Goal: Task Accomplishment & Management: Use online tool/utility

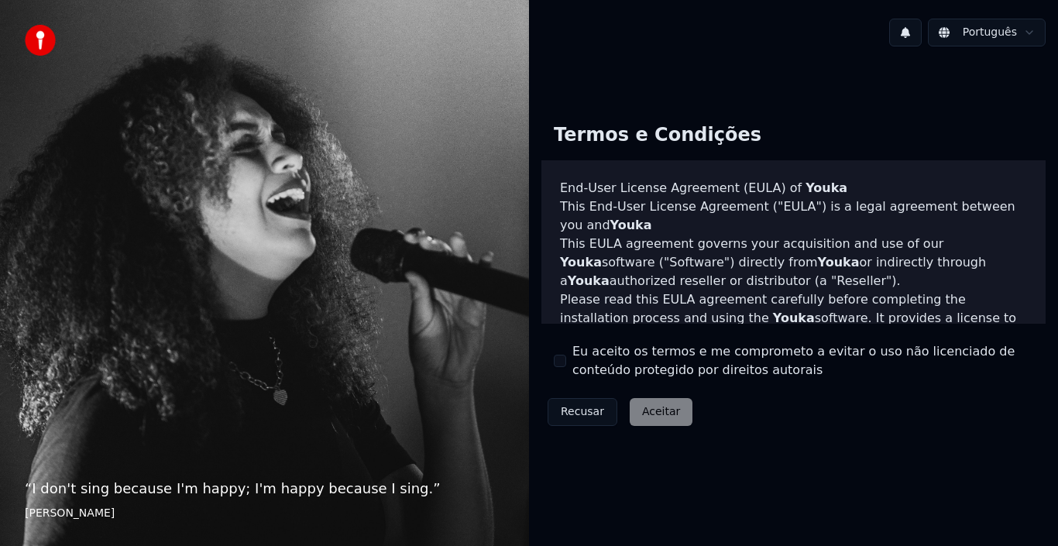
click at [562, 360] on button "Eu aceito os termos e me comprometo a evitar o uso não licenciado de conteúdo p…" at bounding box center [560, 361] width 12 height 12
click at [648, 416] on button "Aceitar" at bounding box center [661, 412] width 63 height 28
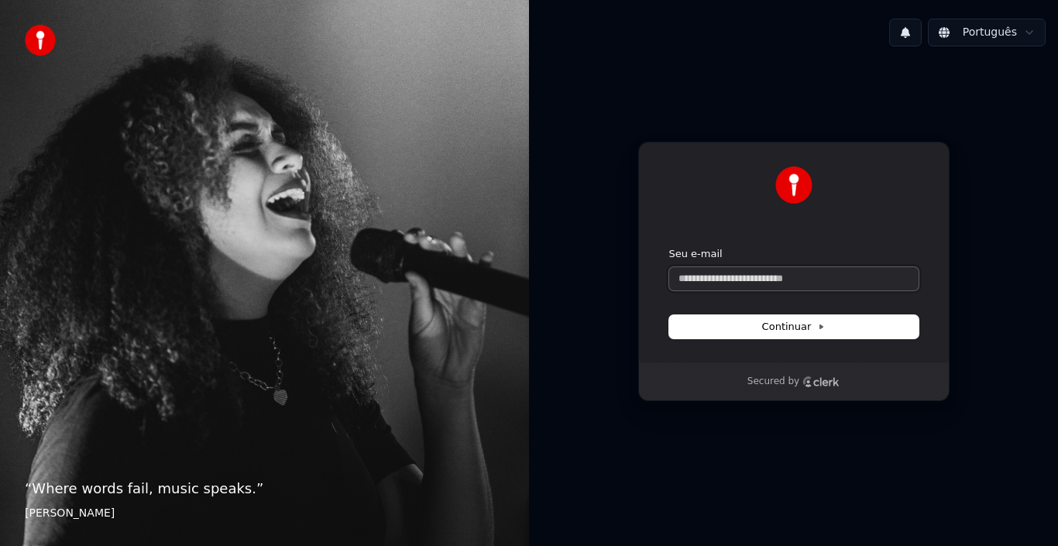
click at [796, 282] on input "Seu e-mail" at bounding box center [793, 278] width 249 height 23
click at [796, 274] on input "Seu e-mail" at bounding box center [793, 278] width 249 height 23
click at [797, 274] on input "Seu e-mail" at bounding box center [793, 278] width 249 height 23
click at [792, 328] on span "Continuar" at bounding box center [794, 327] width 64 height 14
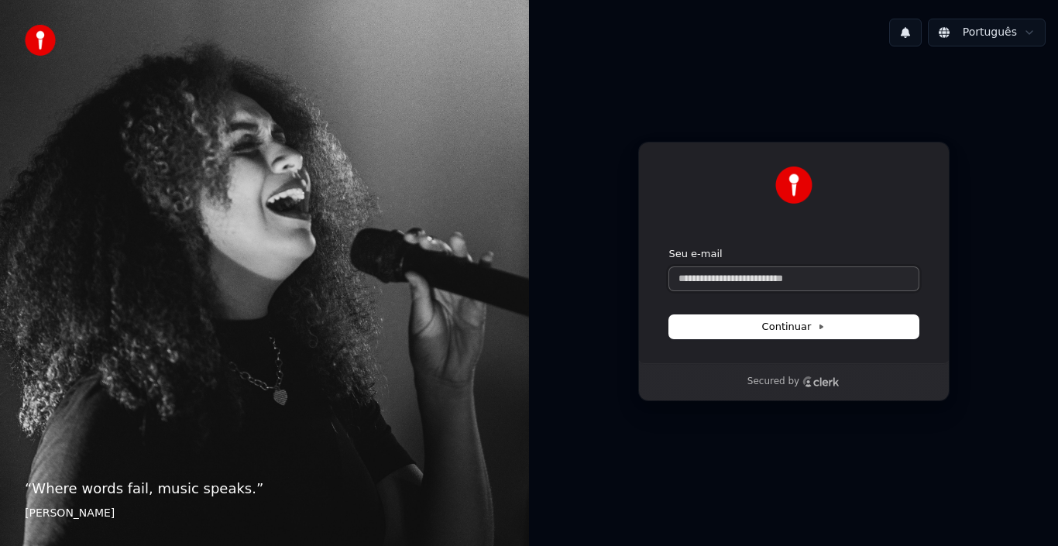
click at [763, 276] on input "Seu e-mail" at bounding box center [793, 278] width 249 height 23
click at [781, 320] on span "Continuar" at bounding box center [794, 327] width 64 height 14
type input "**********"
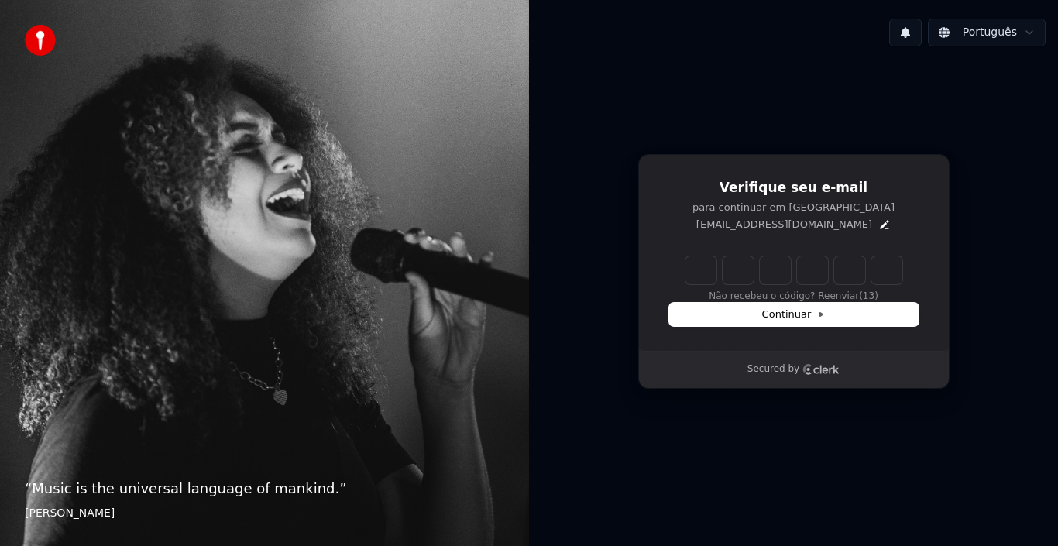
click at [682, 187] on h1 "Verifique seu e-mail" at bounding box center [793, 188] width 249 height 19
click at [642, 144] on div "Verifique seu e-mail para continuar em Youka gilbonizzia@gmail.com Não recebeu …" at bounding box center [793, 271] width 529 height 425
click at [696, 53] on div "Português" at bounding box center [793, 32] width 529 height 53
drag, startPoint x: 603, startPoint y: 342, endPoint x: 599, endPoint y: 353, distance: 12.5
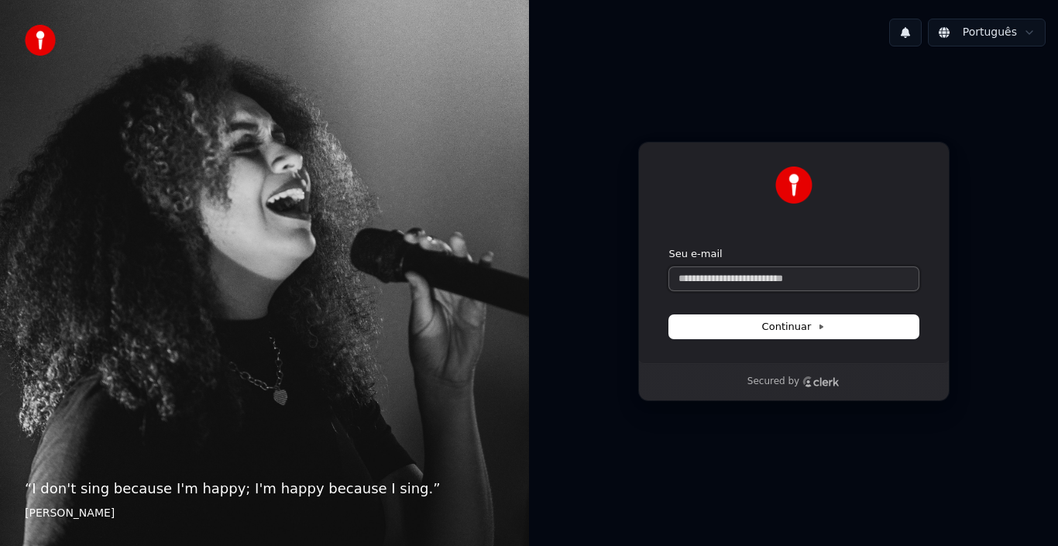
click at [744, 280] on input "Seu e-mail" at bounding box center [793, 278] width 249 height 23
type input "*"
click at [742, 278] on input "Seu e-mail" at bounding box center [793, 278] width 249 height 23
paste input "**********"
click at [799, 332] on span "Continuar" at bounding box center [794, 327] width 64 height 14
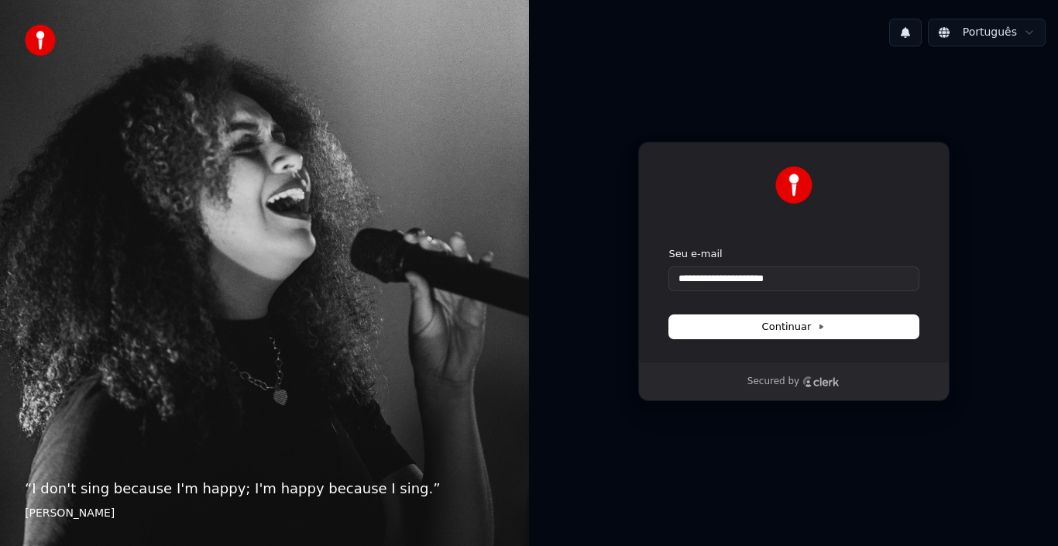
type input "**********"
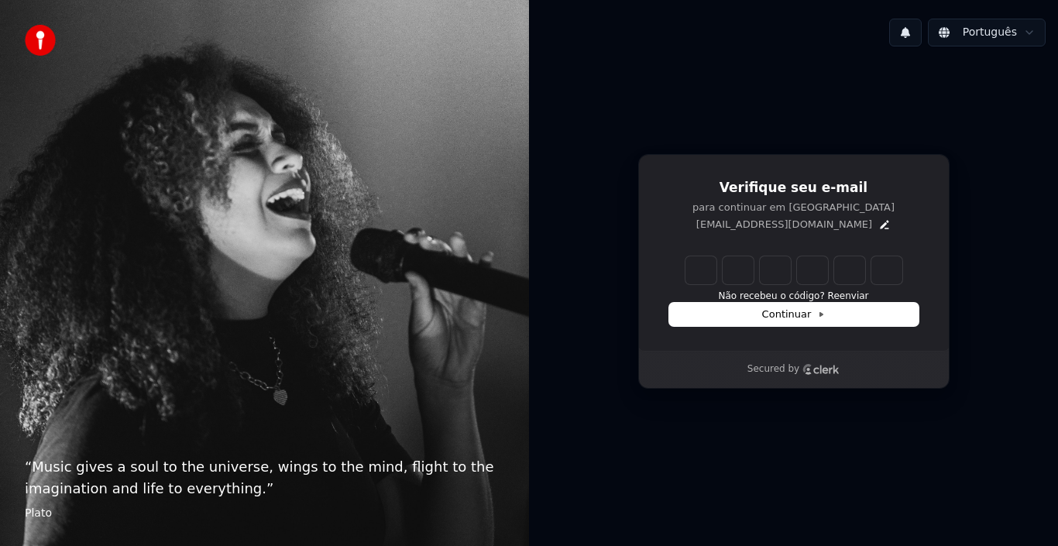
click at [708, 278] on input "Enter verification code" at bounding box center [794, 270] width 217 height 28
paste input "******"
type input "******"
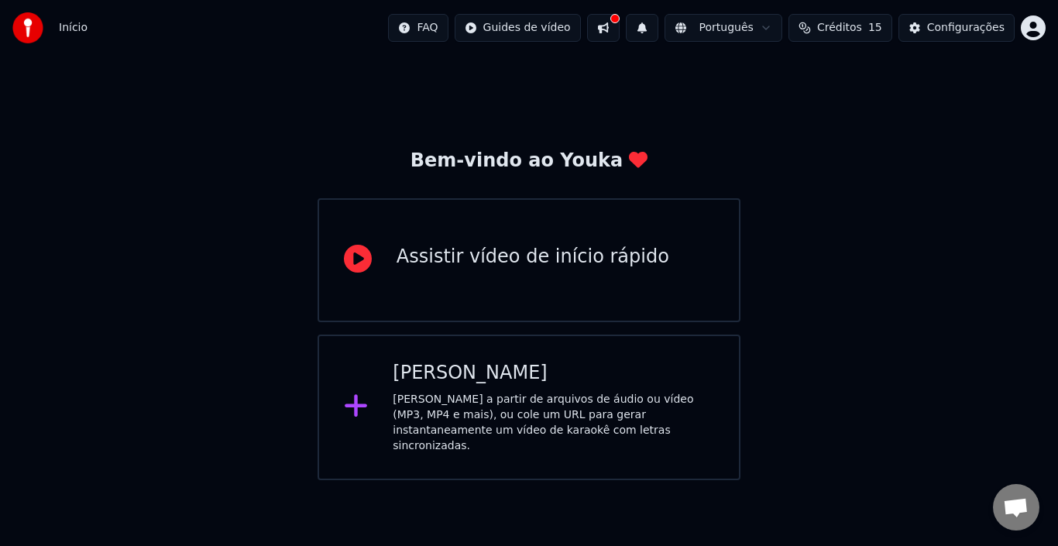
click at [415, 421] on div "Crie karaokê a partir de arquivos de áudio ou vídeo (MP3, MP4 e mais), ou cole …" at bounding box center [553, 423] width 321 height 62
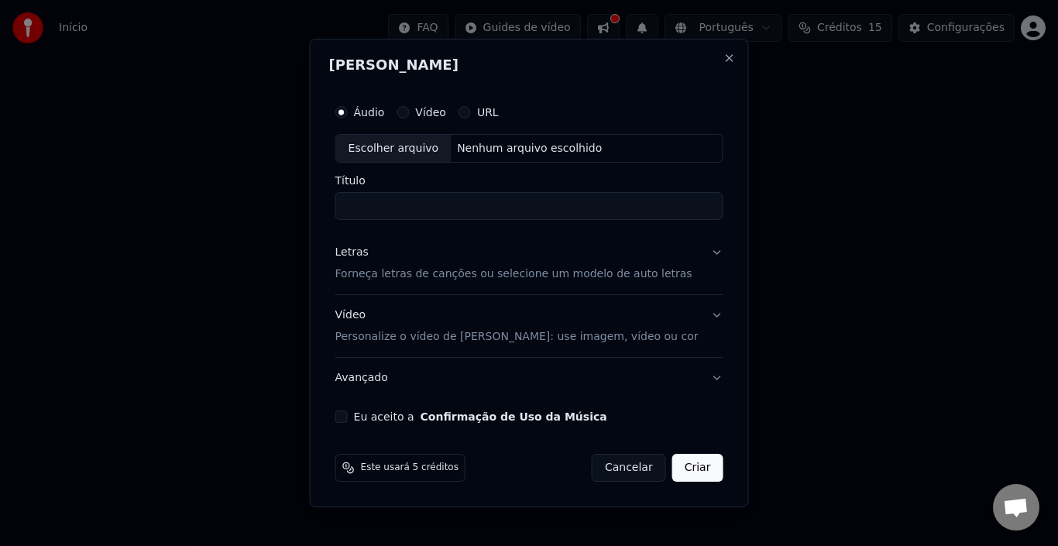
click at [446, 114] on label "Vídeo" at bounding box center [430, 112] width 31 height 11
click at [409, 114] on button "Vídeo" at bounding box center [403, 112] width 12 height 12
click at [376, 111] on label "Áudio" at bounding box center [369, 112] width 31 height 11
click at [348, 111] on button "Áudio" at bounding box center [341, 112] width 12 height 12
click at [499, 111] on label "URL" at bounding box center [488, 112] width 22 height 11
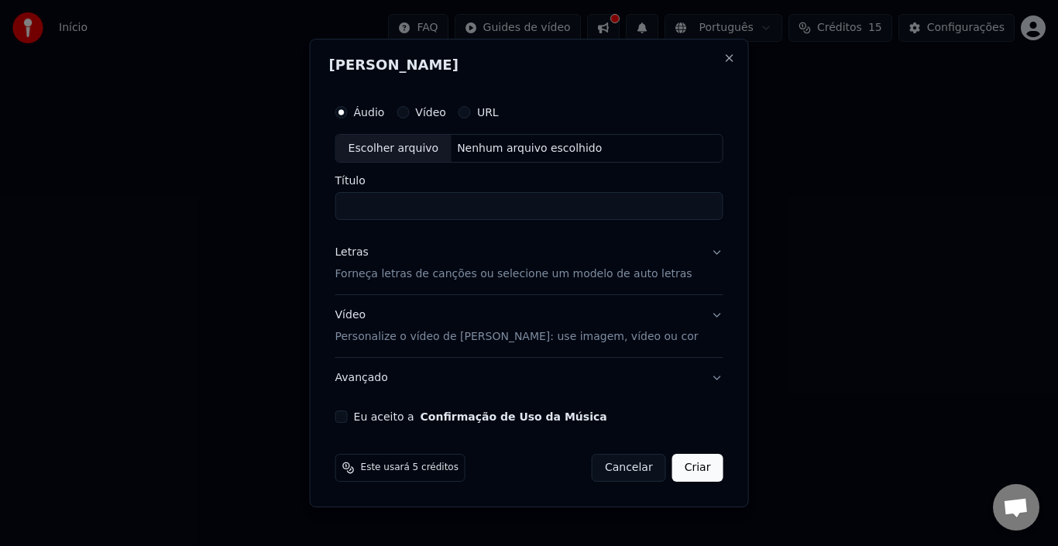
click at [471, 111] on button "URL" at bounding box center [465, 112] width 12 height 12
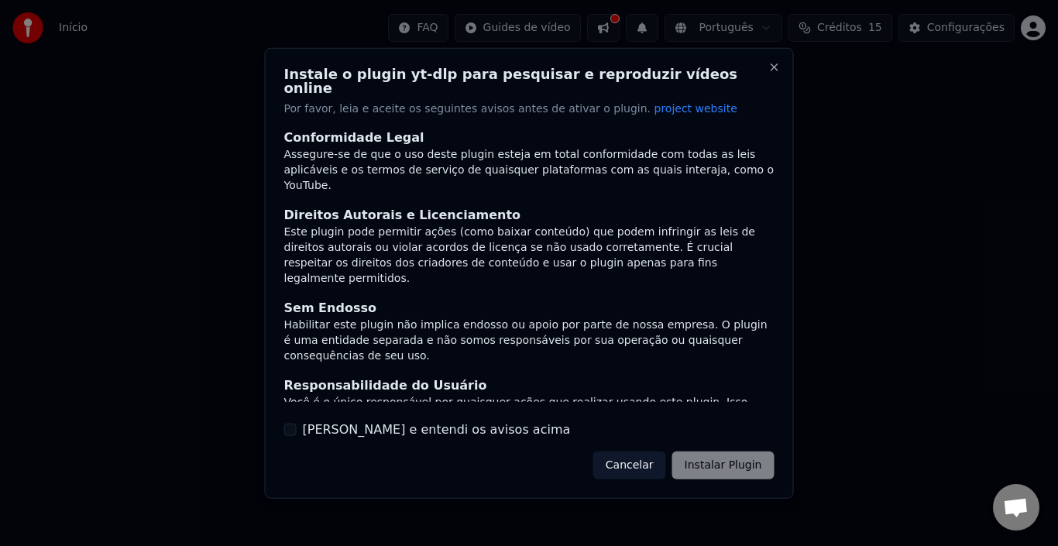
click at [291, 428] on button "Li e entendi os avisos acima" at bounding box center [290, 430] width 12 height 12
click at [729, 459] on button "Instalar Plugin" at bounding box center [723, 466] width 102 height 28
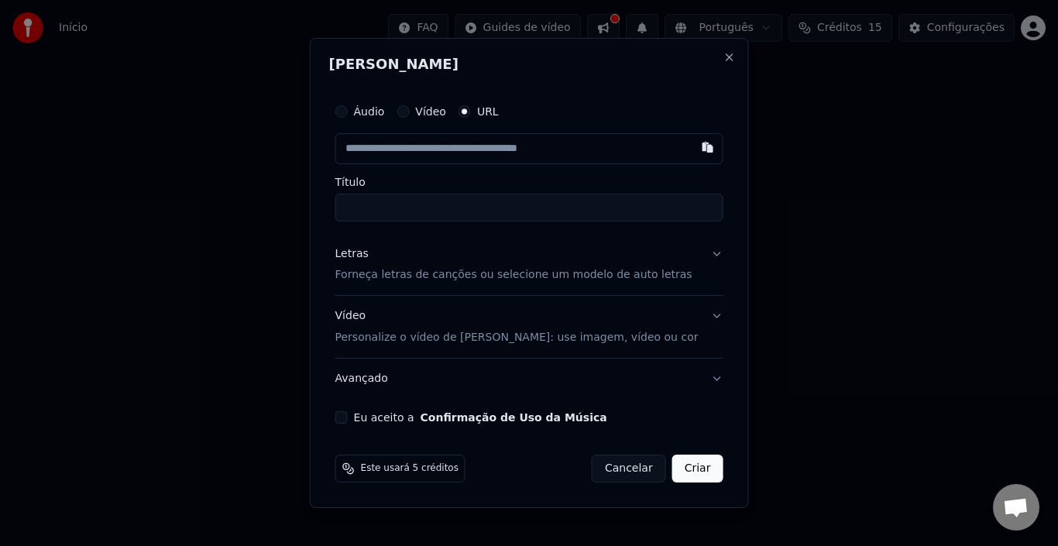
paste input "**********"
type input "**********"
click at [398, 208] on input "Título" at bounding box center [529, 208] width 388 height 28
type input "**********"
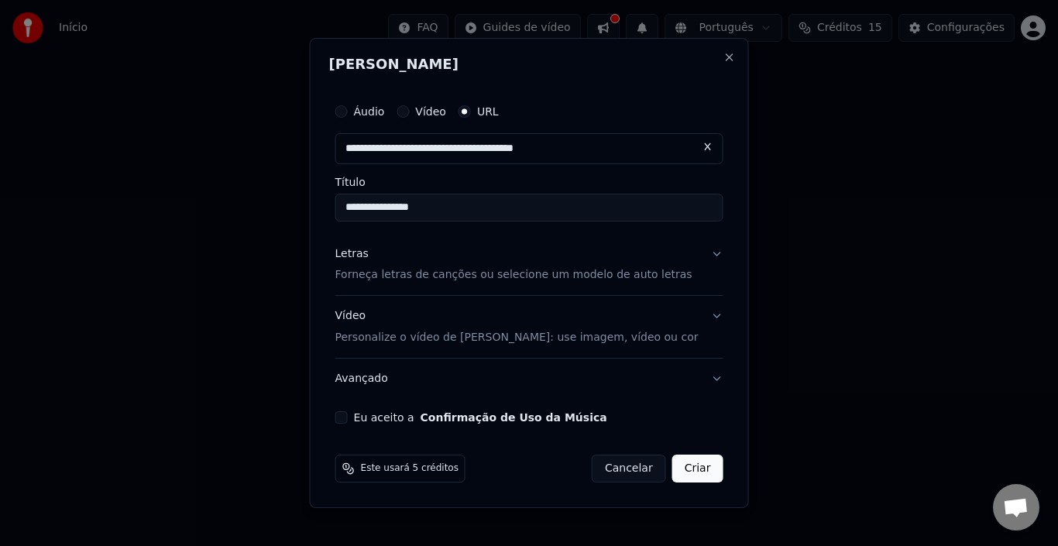
click at [700, 255] on button "Letras Forneça letras de canções ou selecione um modelo de auto letras" at bounding box center [529, 265] width 388 height 62
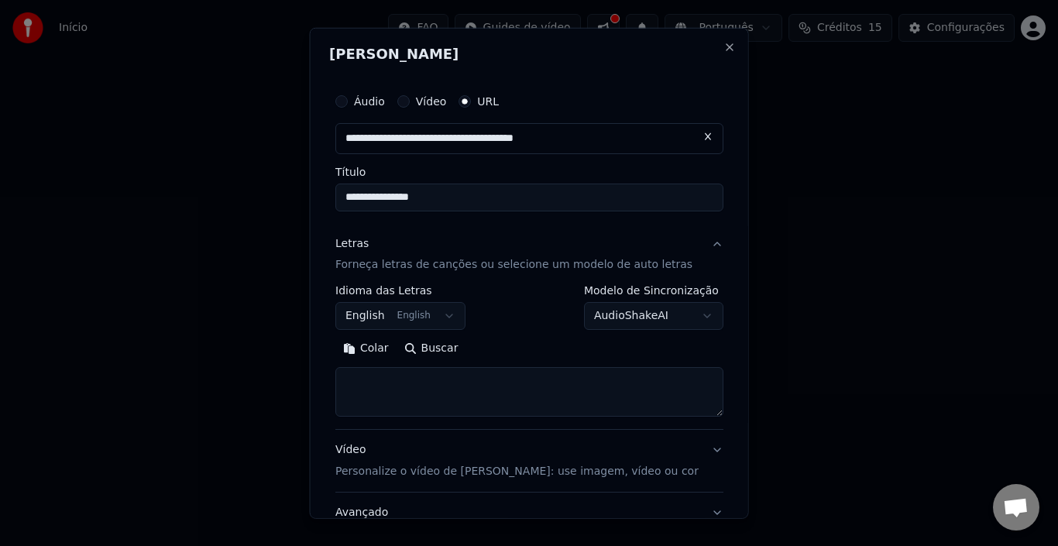
click at [388, 346] on button "Colar" at bounding box center [365, 348] width 61 height 25
type textarea "**********"
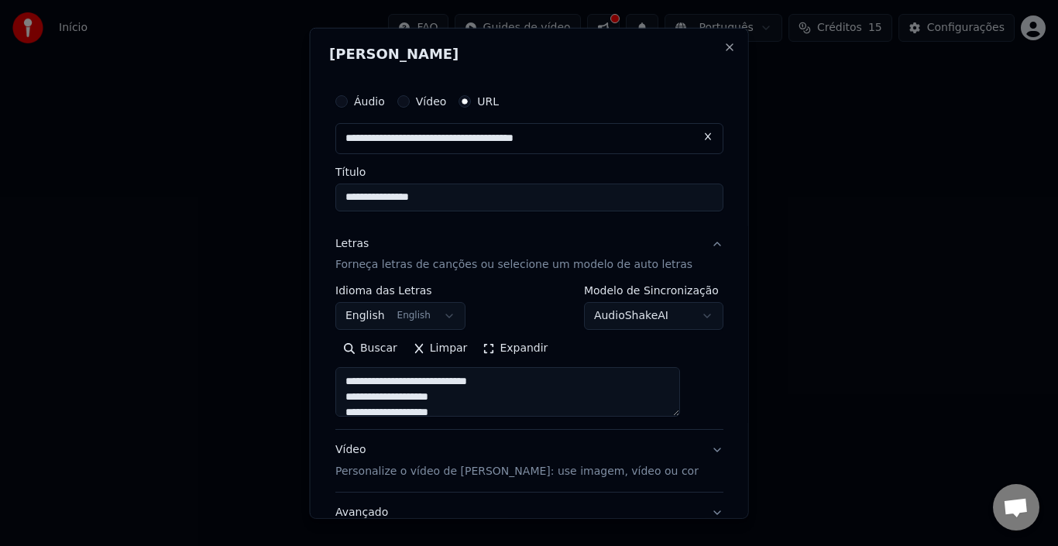
click at [460, 316] on button "English English" at bounding box center [400, 316] width 130 height 28
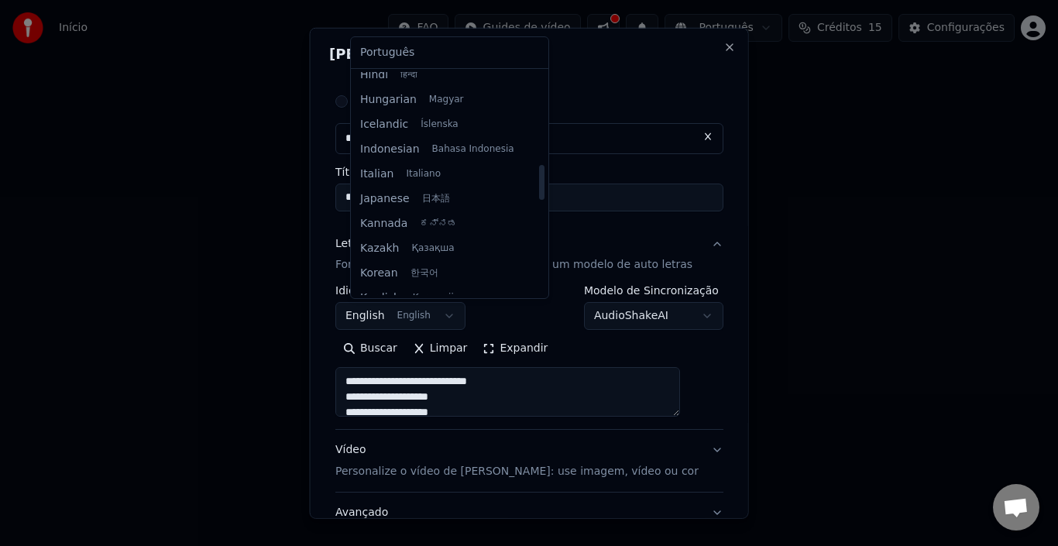
scroll to position [589, 0]
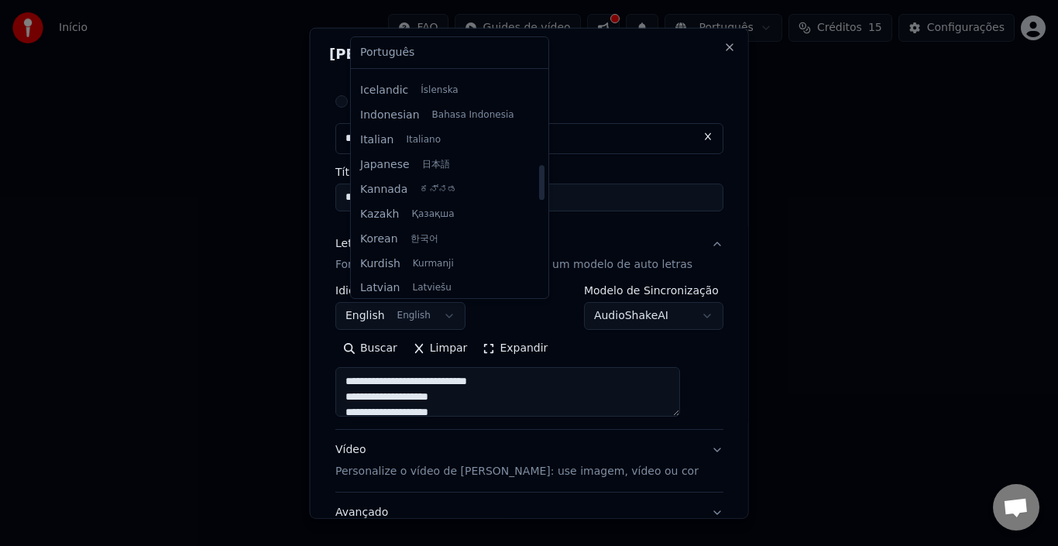
select select "**"
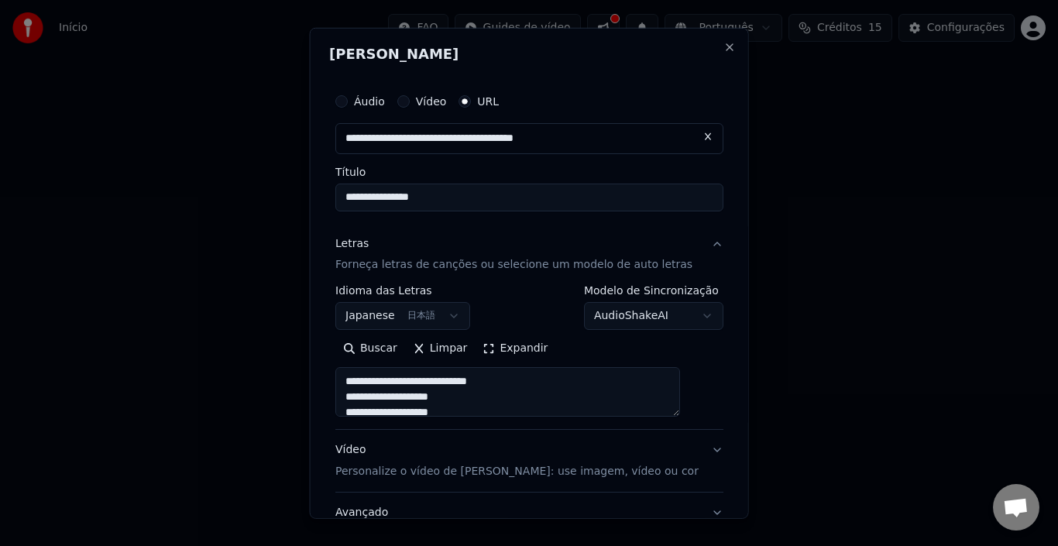
click at [681, 315] on body "**********" at bounding box center [529, 240] width 1058 height 480
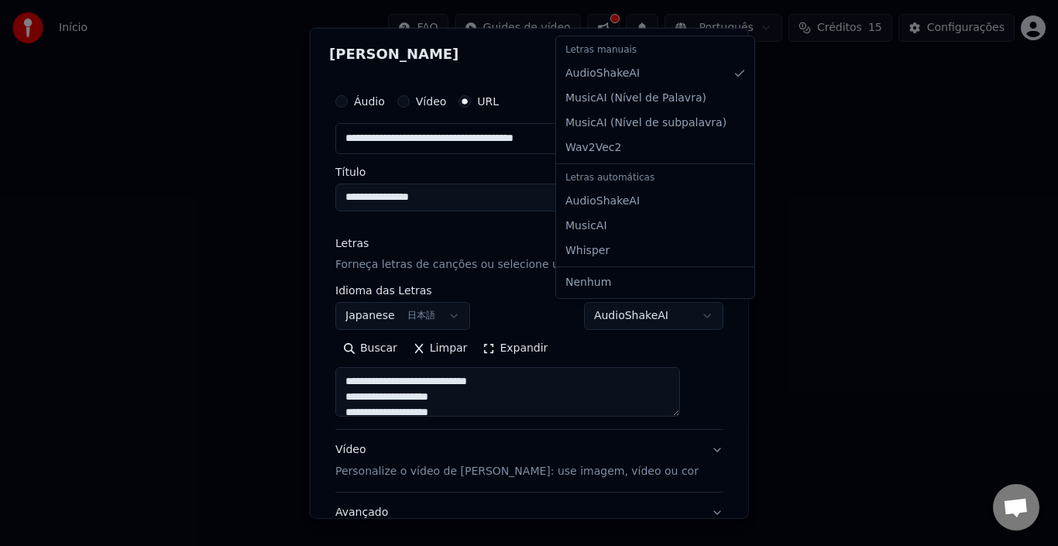
click at [706, 356] on body "**********" at bounding box center [529, 240] width 1058 height 480
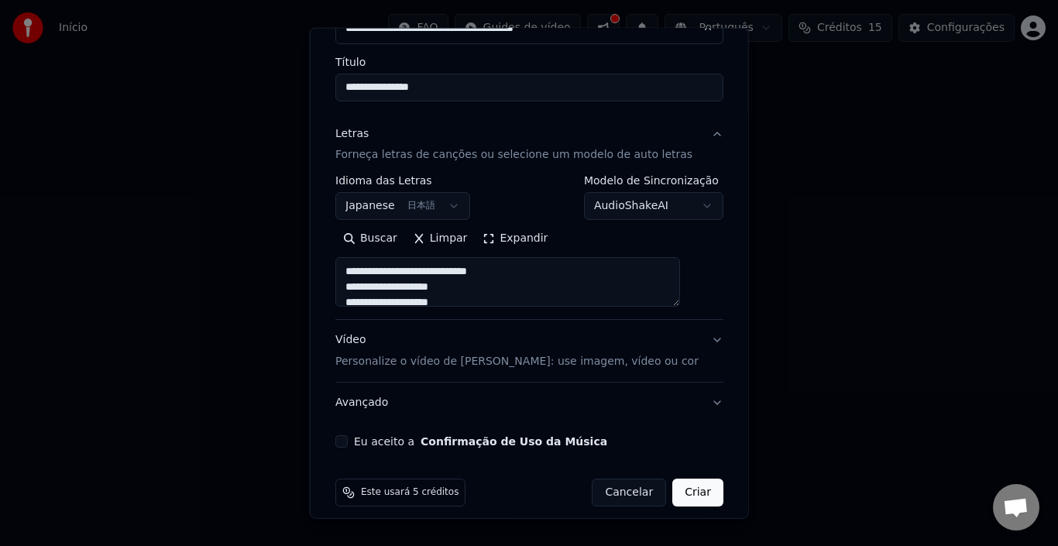
scroll to position [123, 0]
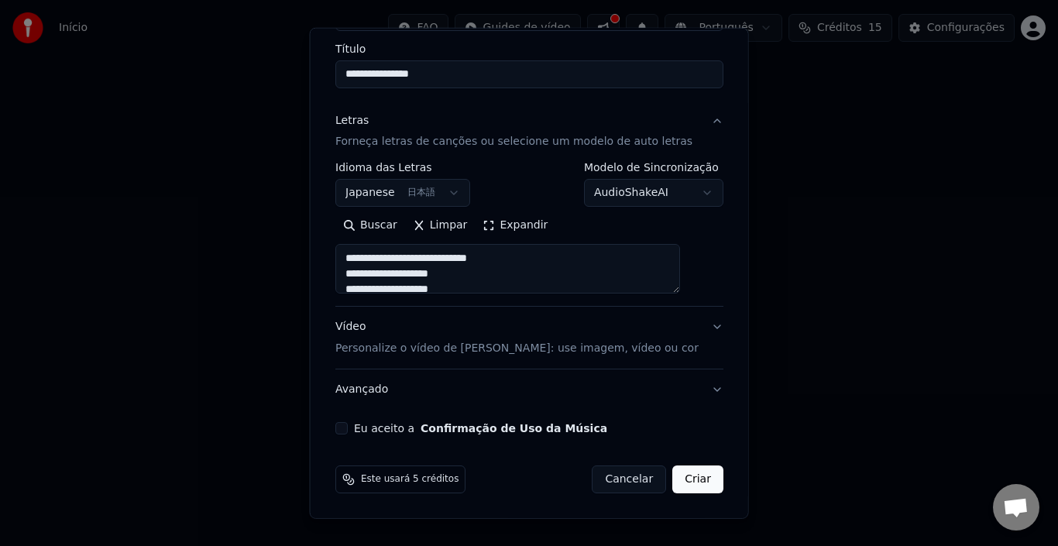
click at [348, 431] on button "Eu aceito a Confirmação de Uso da Música" at bounding box center [341, 428] width 12 height 12
click at [672, 482] on button "Criar" at bounding box center [697, 480] width 51 height 28
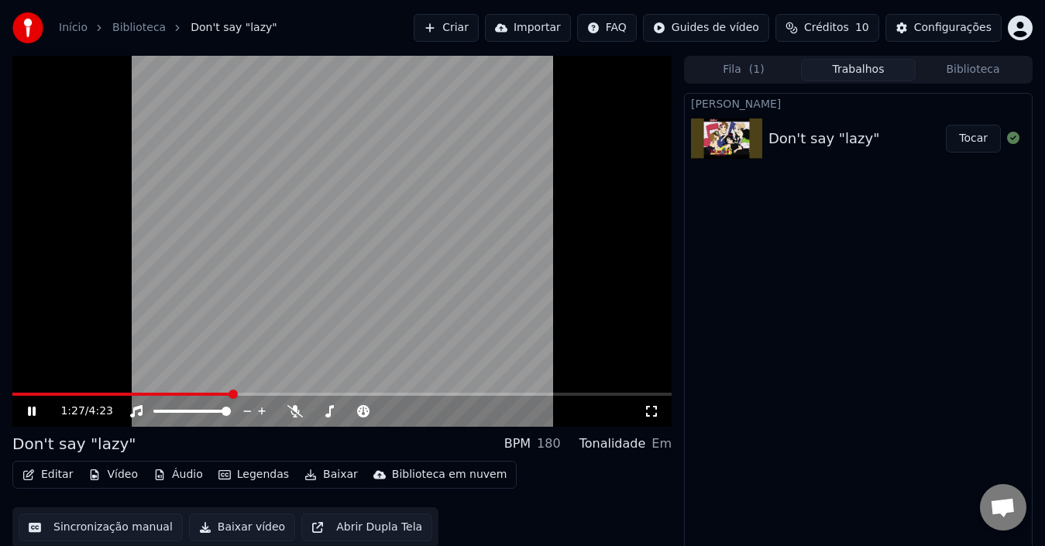
click at [26, 414] on icon at bounding box center [43, 411] width 36 height 12
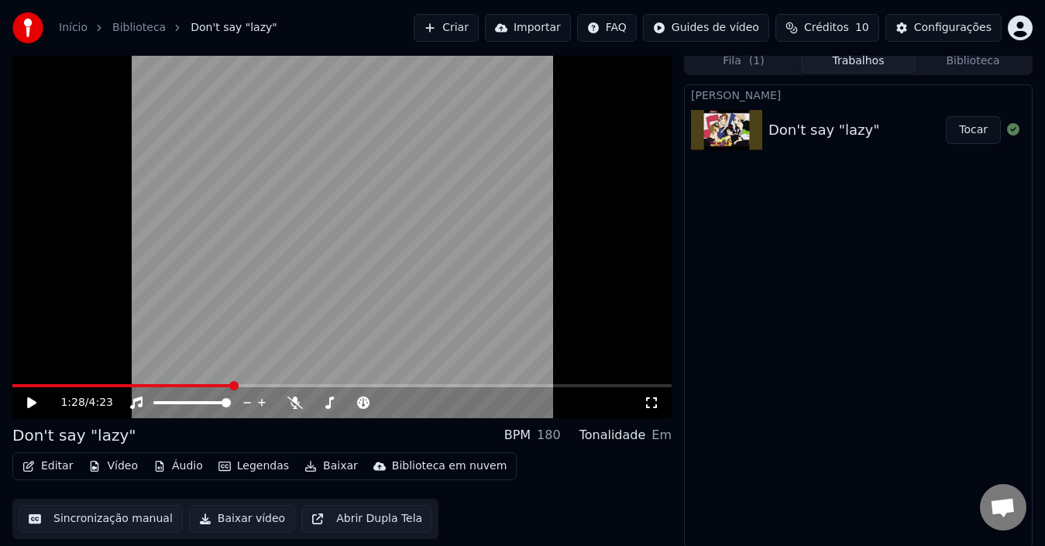
scroll to position [11, 0]
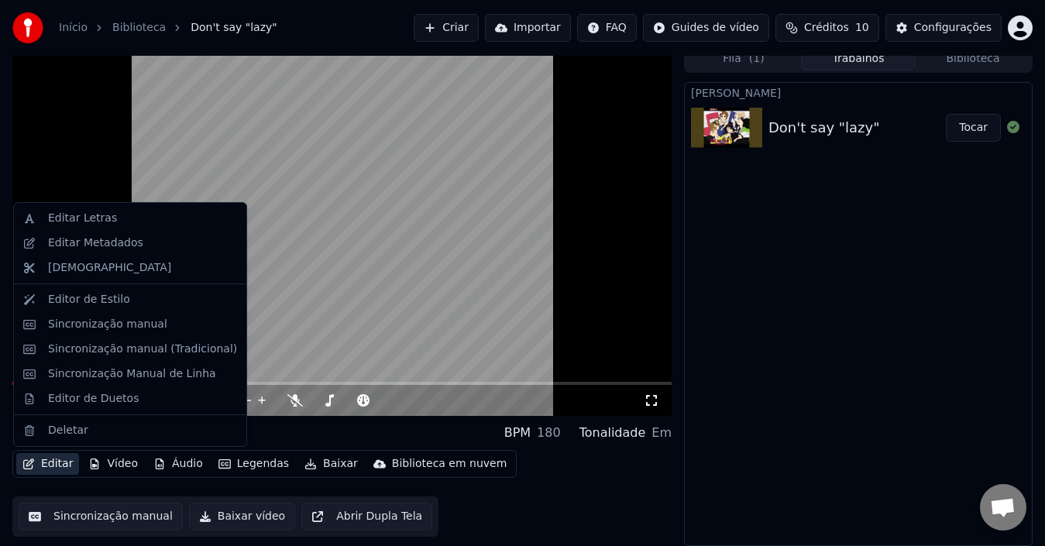
click at [53, 467] on button "Editar" at bounding box center [47, 464] width 63 height 22
click at [593, 491] on div "Editar Vídeo Áudio Legendas Baixar Biblioteca em nuvem Sincronização manual Bai…" at bounding box center [341, 493] width 659 height 87
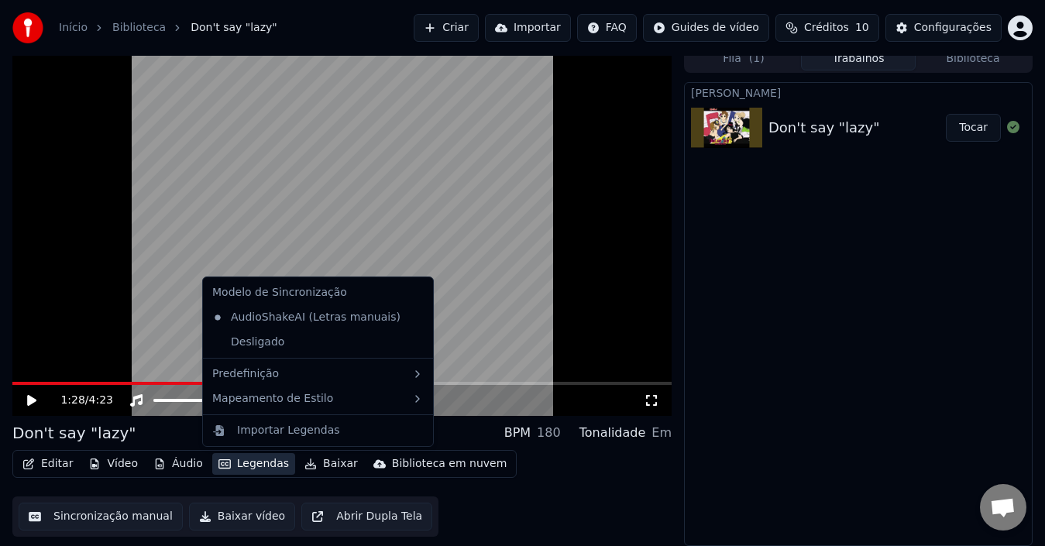
click at [232, 466] on button "Legendas" at bounding box center [253, 464] width 83 height 22
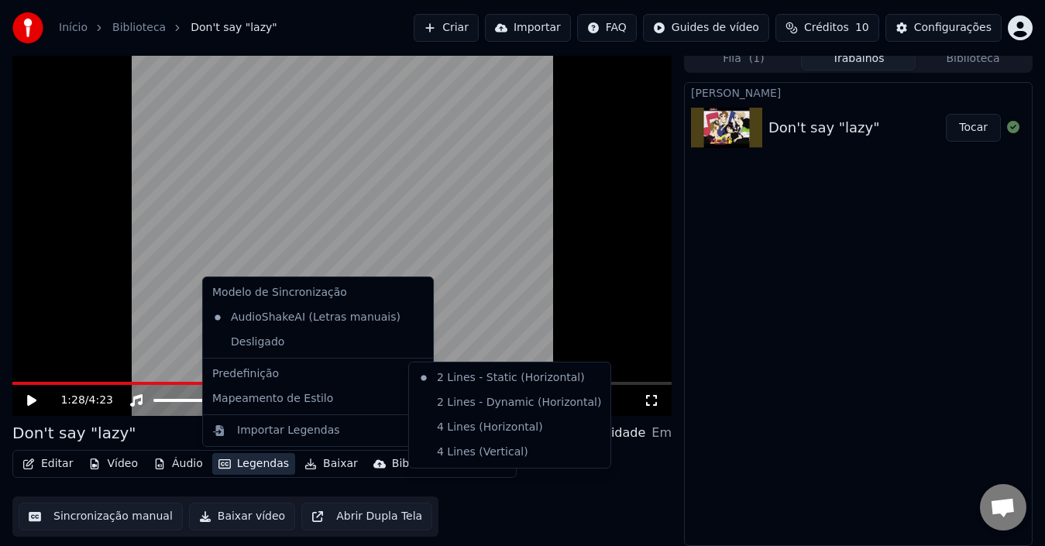
click at [887, 316] on div "Criar Karaokê Don't say "lazy" Tocar" at bounding box center [858, 314] width 349 height 464
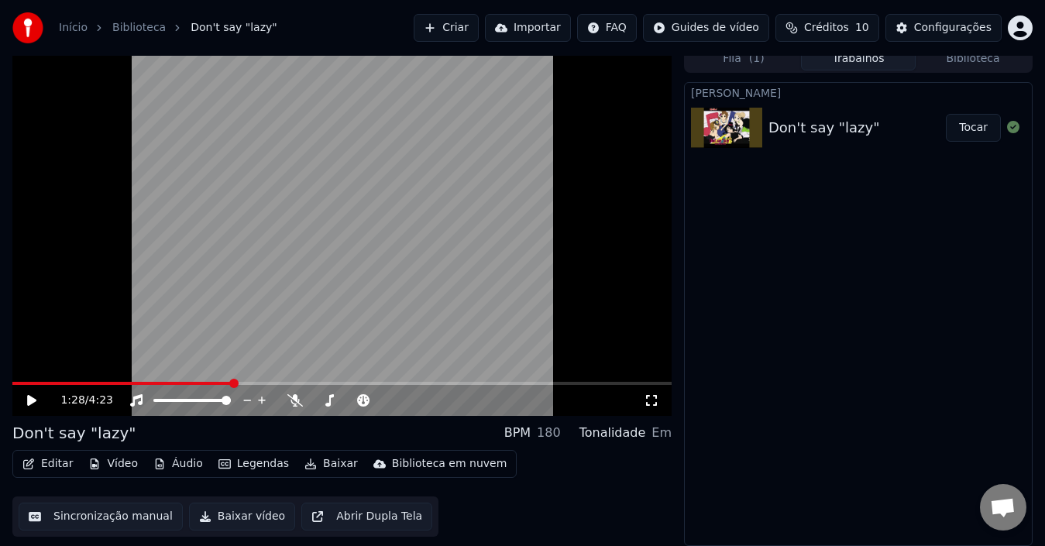
click at [313, 466] on button "Baixar" at bounding box center [331, 464] width 66 height 22
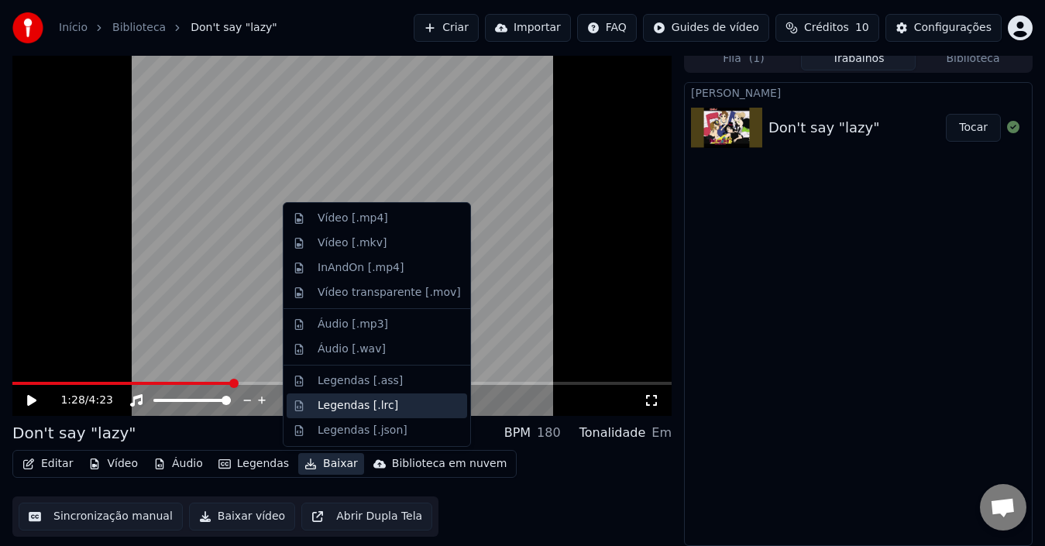
click at [339, 405] on div "Legendas [.lrc]" at bounding box center [358, 405] width 81 height 15
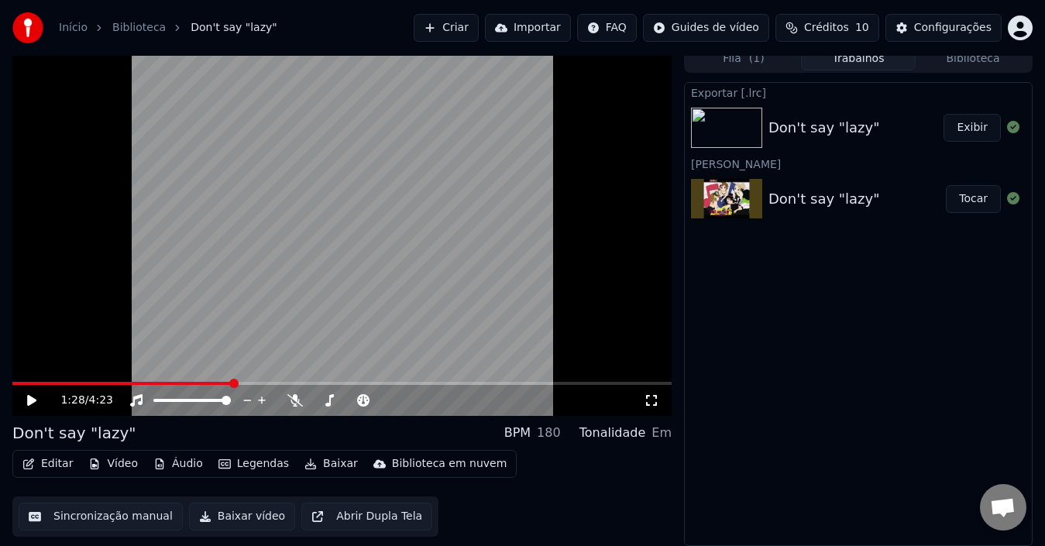
click at [971, 125] on button "Exibir" at bounding box center [972, 128] width 57 height 28
click at [801, 362] on div "Exportar [.lrc] Don't say "lazy" Exibir Criar Karaokê Don't say "lazy" Tocar" at bounding box center [858, 314] width 349 height 464
click at [830, 28] on span "Créditos" at bounding box center [826, 27] width 45 height 15
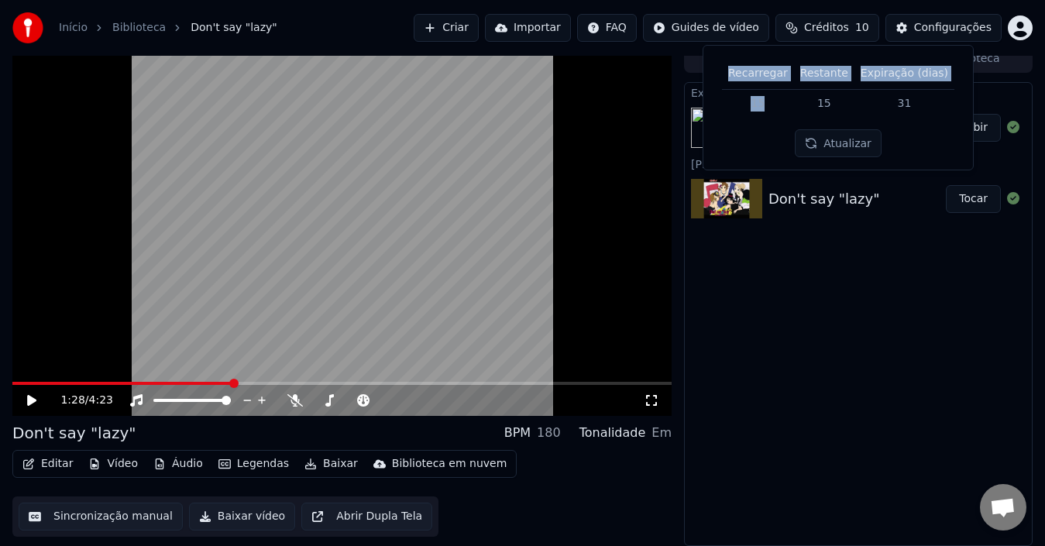
drag, startPoint x: 776, startPoint y: 104, endPoint x: 730, endPoint y: 102, distance: 46.5
click at [730, 102] on div "Recarregar Restante Expiração (dias) 15 15 31 Atualizar" at bounding box center [838, 107] width 245 height 99
click at [775, 105] on td "15" at bounding box center [758, 103] width 72 height 28
click at [773, 105] on td "15" at bounding box center [758, 103] width 72 height 28
click at [832, 143] on button "Atualizar" at bounding box center [838, 143] width 87 height 28
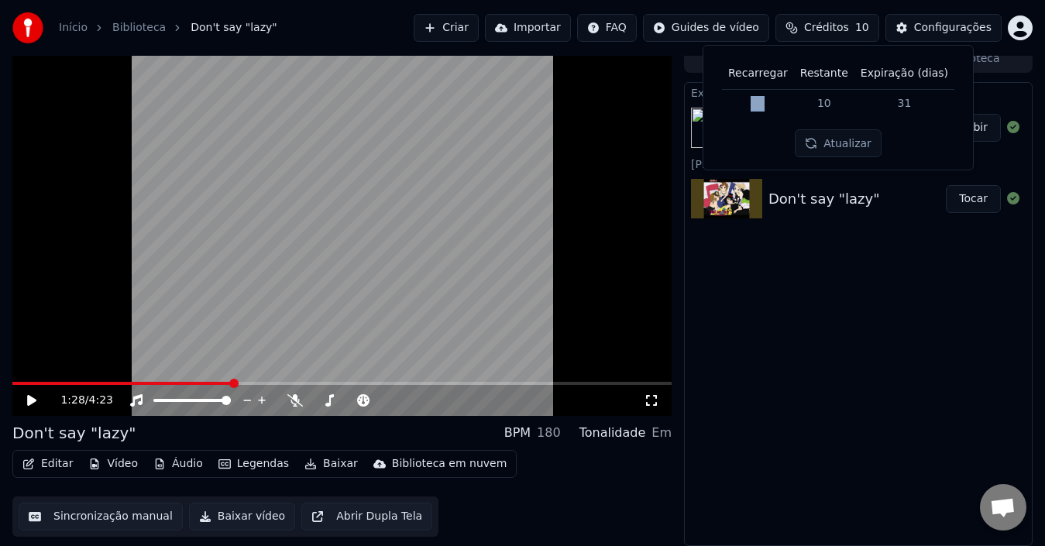
drag, startPoint x: 772, startPoint y: 101, endPoint x: 745, endPoint y: 98, distance: 26.5
click at [747, 98] on td "15" at bounding box center [758, 103] width 72 height 28
drag, startPoint x: 890, startPoint y: 105, endPoint x: 923, endPoint y: 102, distance: 33.4
click at [923, 102] on td "31" at bounding box center [904, 103] width 100 height 28
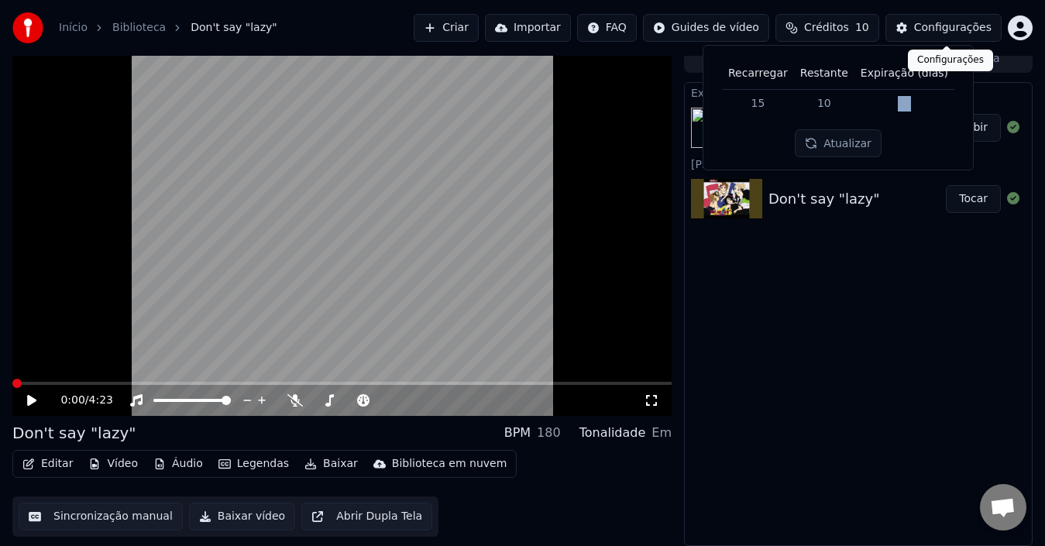
click at [930, 24] on div "Configurações" at bounding box center [952, 27] width 77 height 15
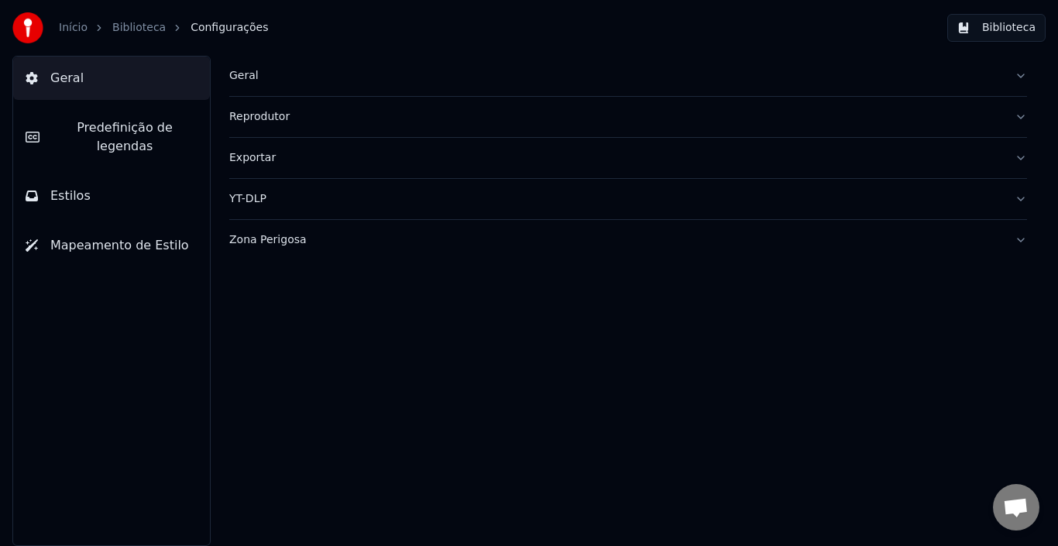
click at [67, 25] on link "Início" at bounding box center [73, 27] width 29 height 15
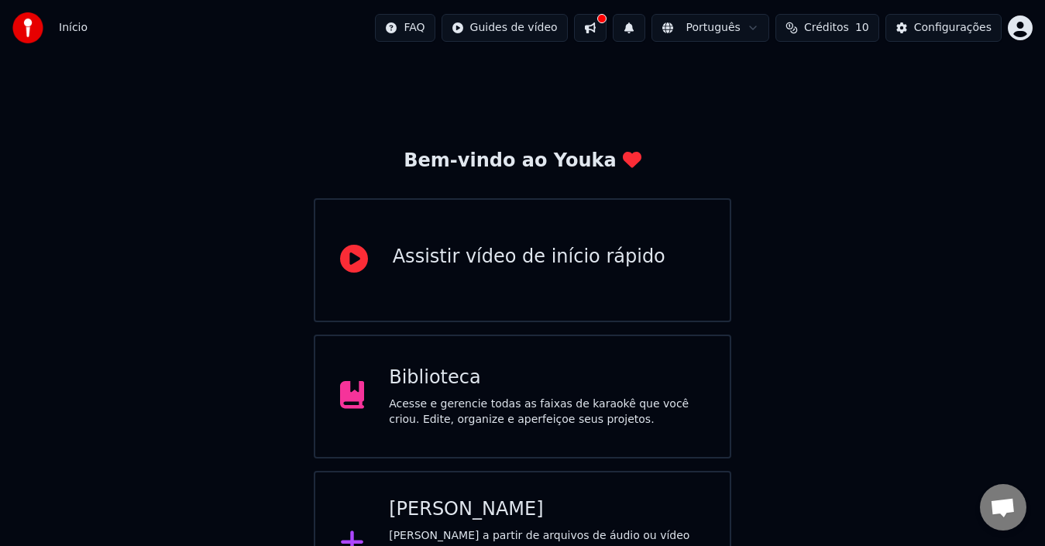
click at [607, 26] on button at bounding box center [590, 28] width 33 height 28
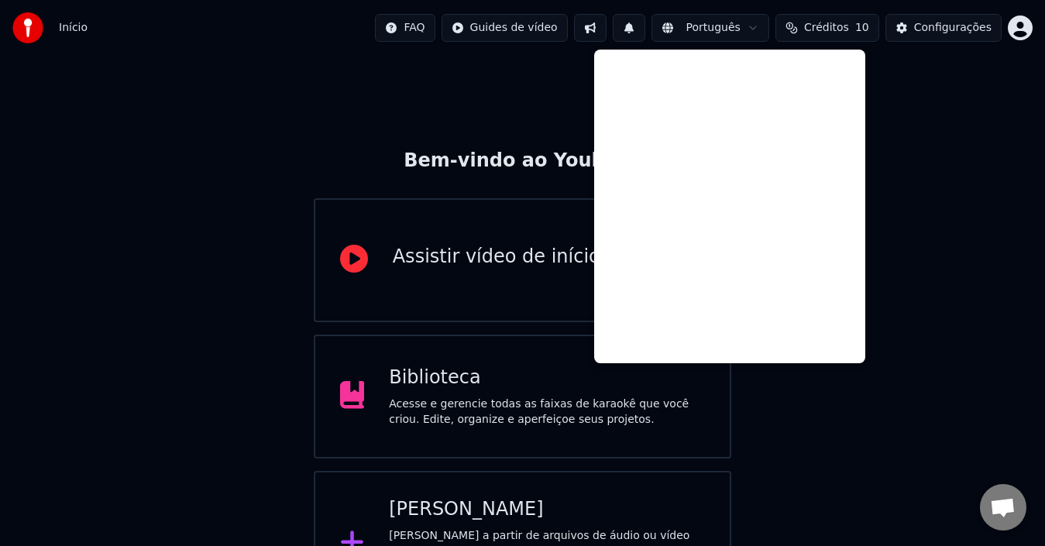
click at [160, 177] on div "Bem-vindo ao Youka Assistir vídeo de início rápido Biblioteca Acesse e gerencie…" at bounding box center [522, 336] width 1045 height 561
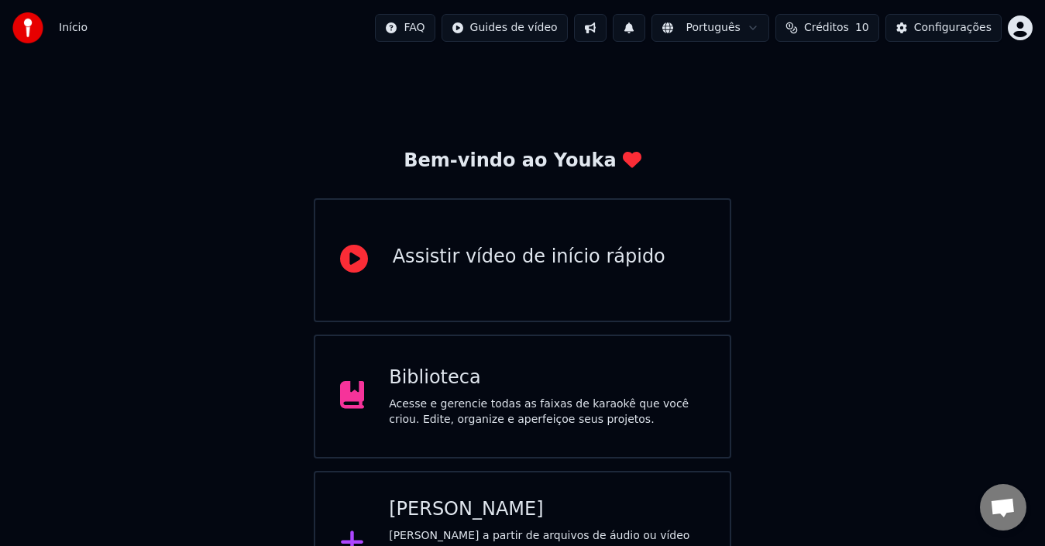
click at [72, 25] on span "Início" at bounding box center [73, 27] width 29 height 15
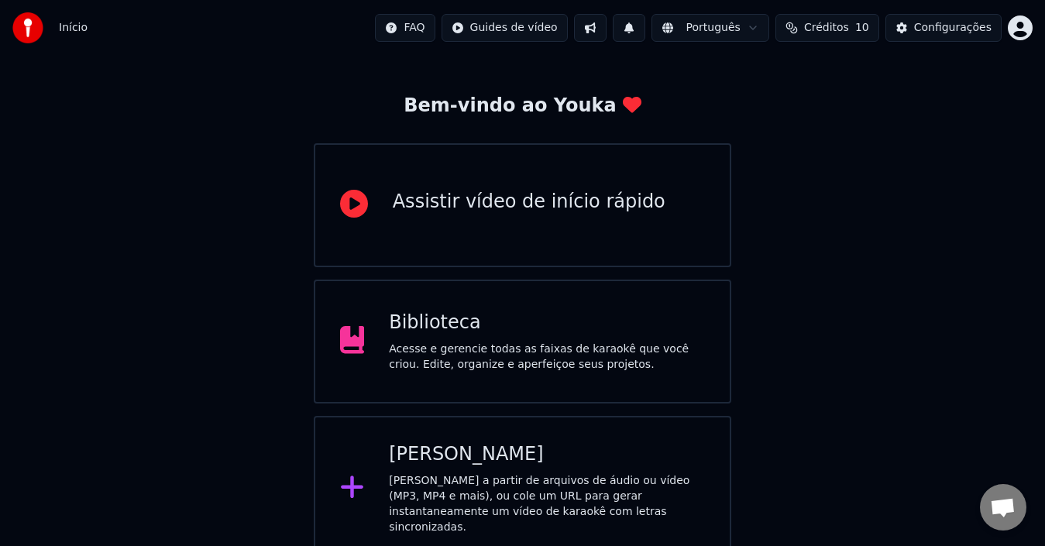
click at [590, 345] on div "Acesse e gerencie todas as faixas de karaokê que você criou. Edite, organize e …" at bounding box center [547, 357] width 316 height 31
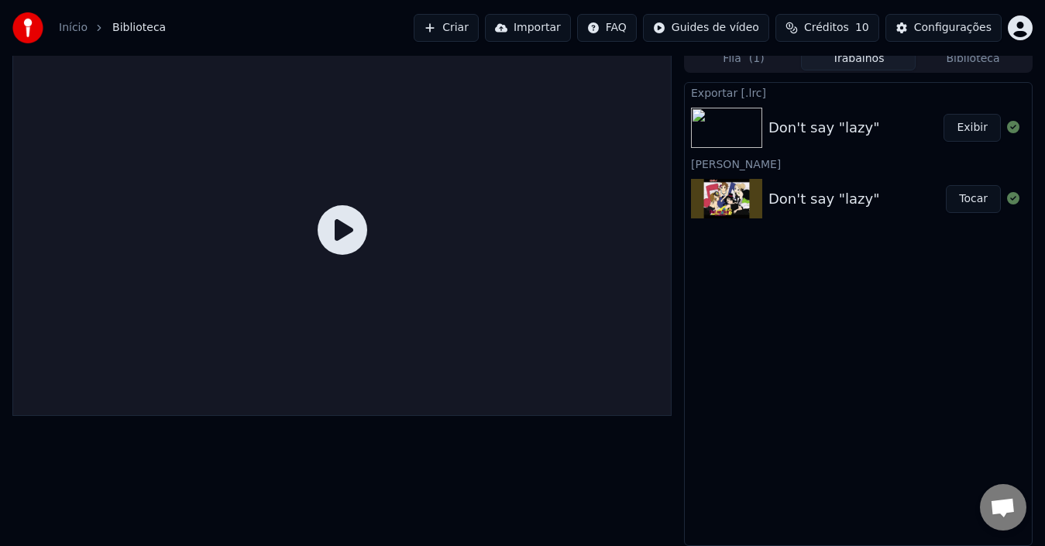
scroll to position [11, 0]
click at [744, 59] on button "Fila ( 1 )" at bounding box center [743, 59] width 115 height 22
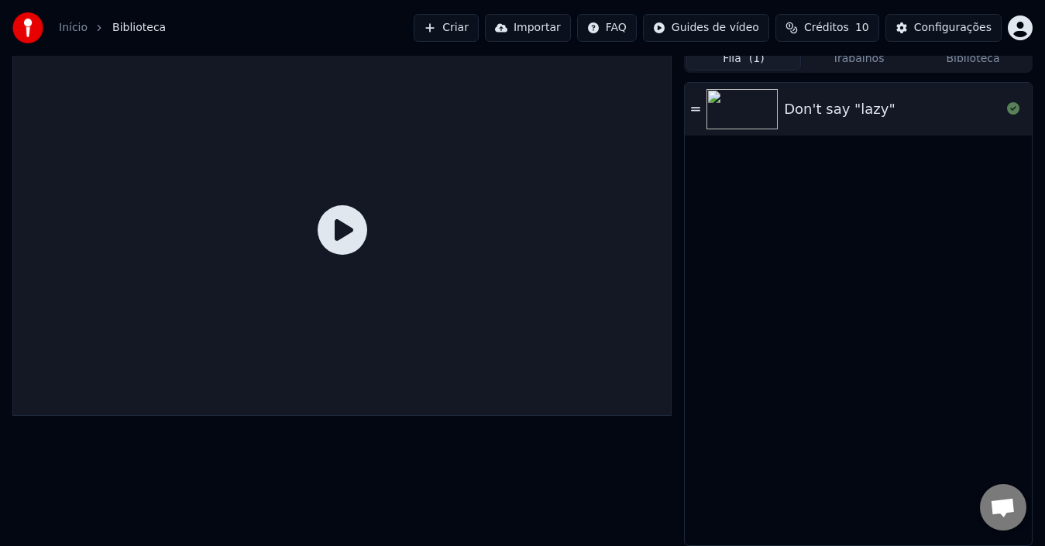
click at [694, 111] on icon at bounding box center [695, 109] width 9 height 4
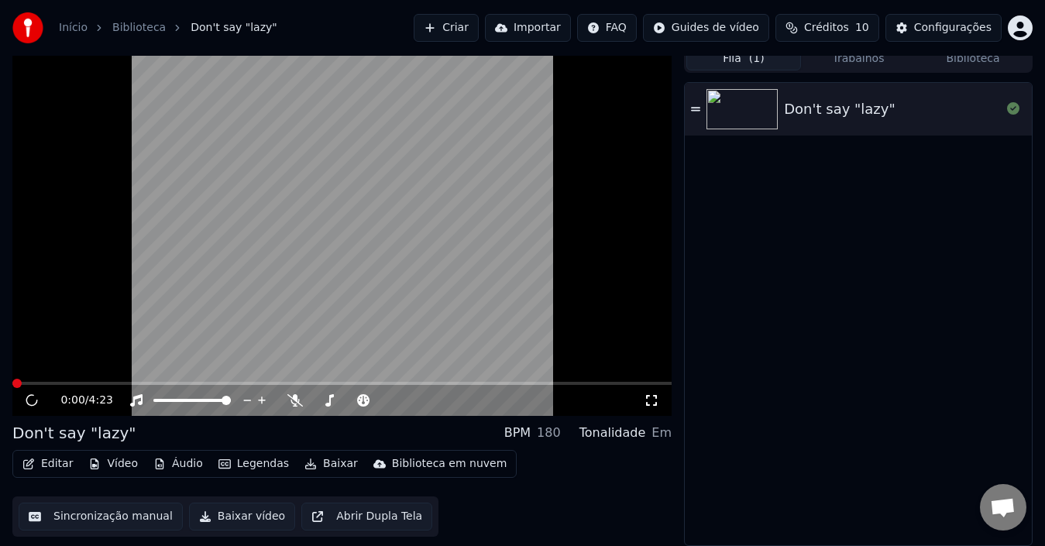
click at [911, 108] on div "Don't say "lazy"" at bounding box center [892, 109] width 217 height 22
click at [863, 60] on button "Trabalhos" at bounding box center [858, 59] width 115 height 22
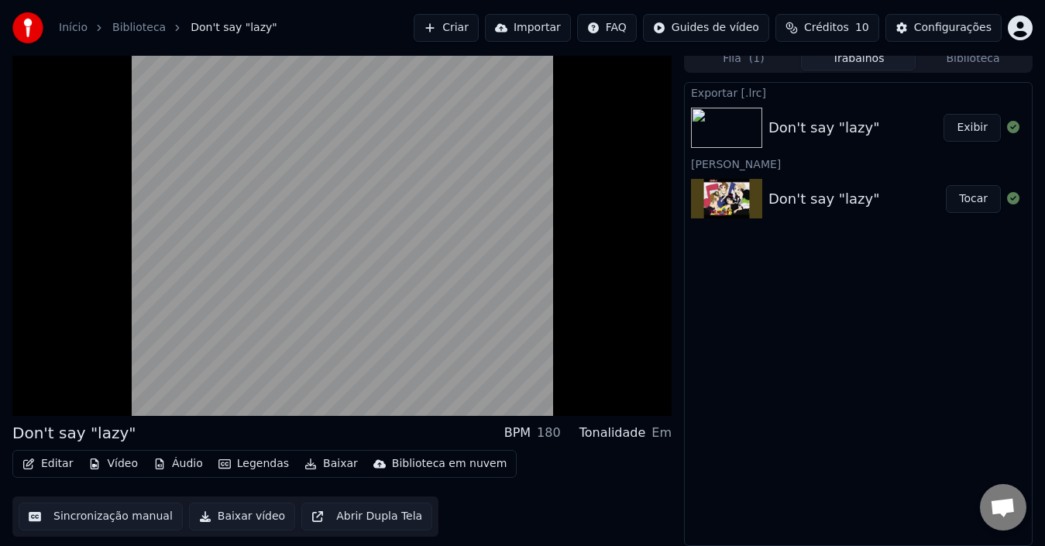
click at [976, 59] on button "Biblioteca" at bounding box center [973, 59] width 115 height 22
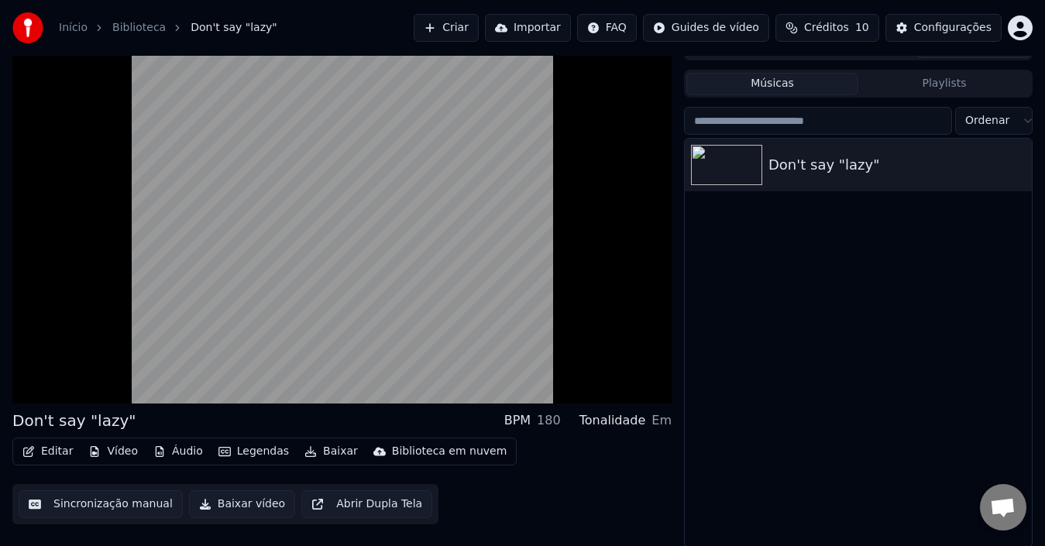
scroll to position [25, 0]
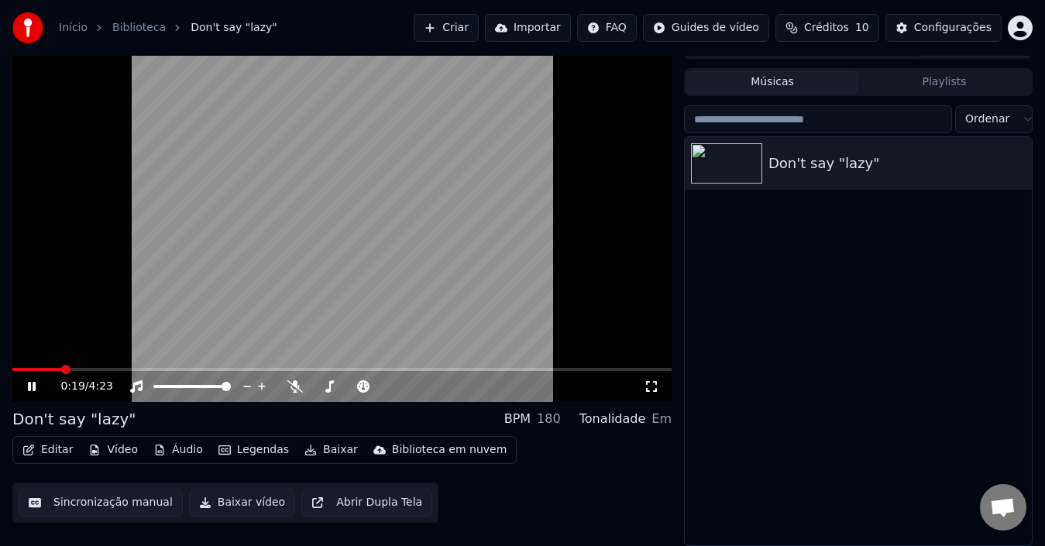
click at [399, 218] on video at bounding box center [341, 216] width 659 height 371
